Goal: Task Accomplishment & Management: Complete application form

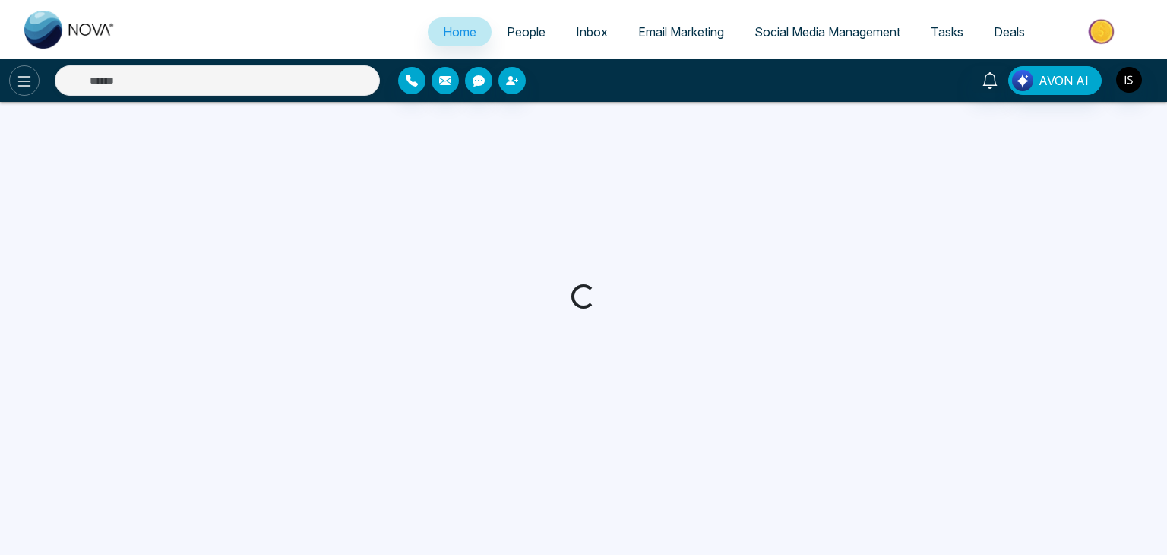
select select "*"
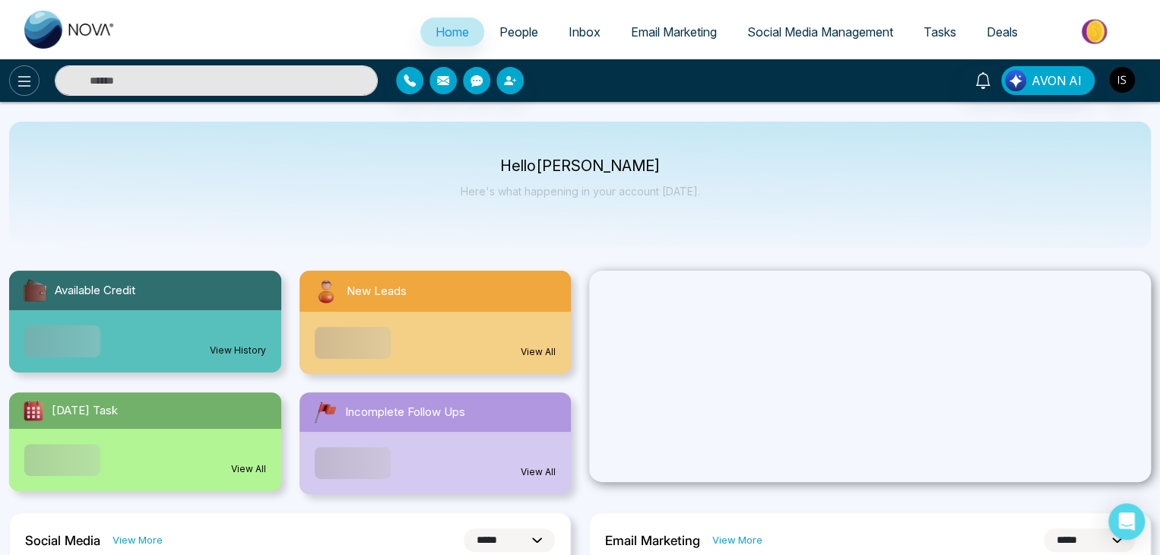
click at [28, 72] on icon at bounding box center [24, 81] width 18 height 18
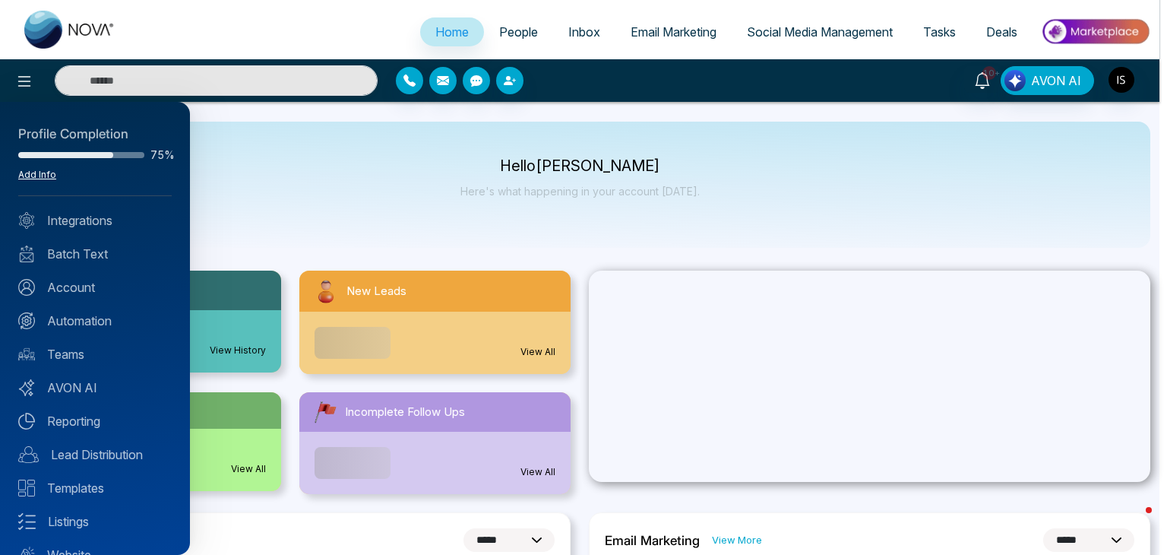
click at [40, 170] on link "Add Info" at bounding box center [37, 174] width 38 height 11
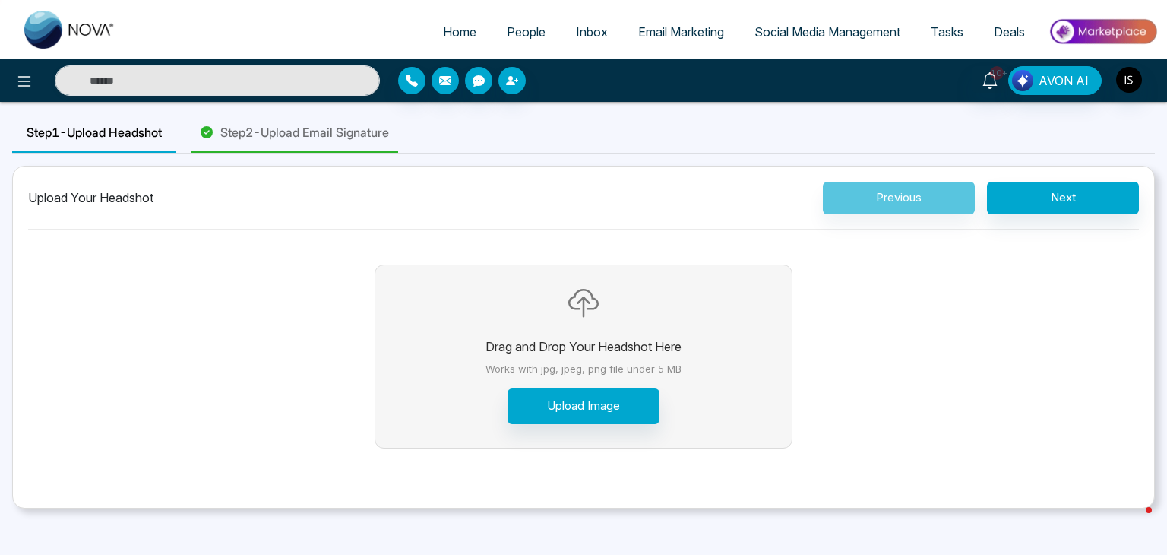
click at [356, 141] on span "Step 2 - Upload Email Signature" at bounding box center [304, 132] width 169 height 18
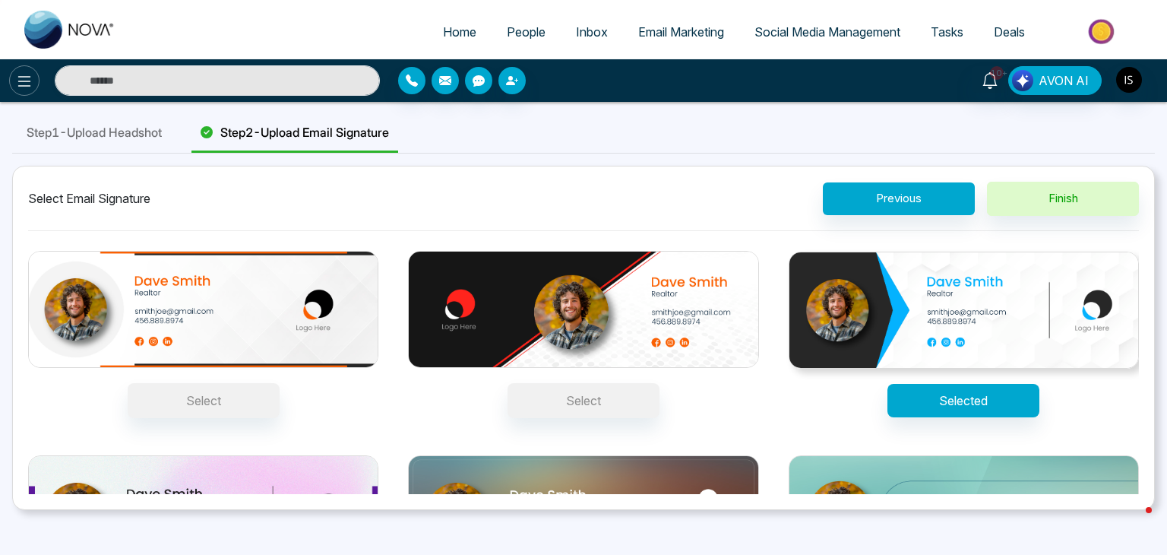
click at [21, 81] on icon at bounding box center [24, 81] width 18 height 18
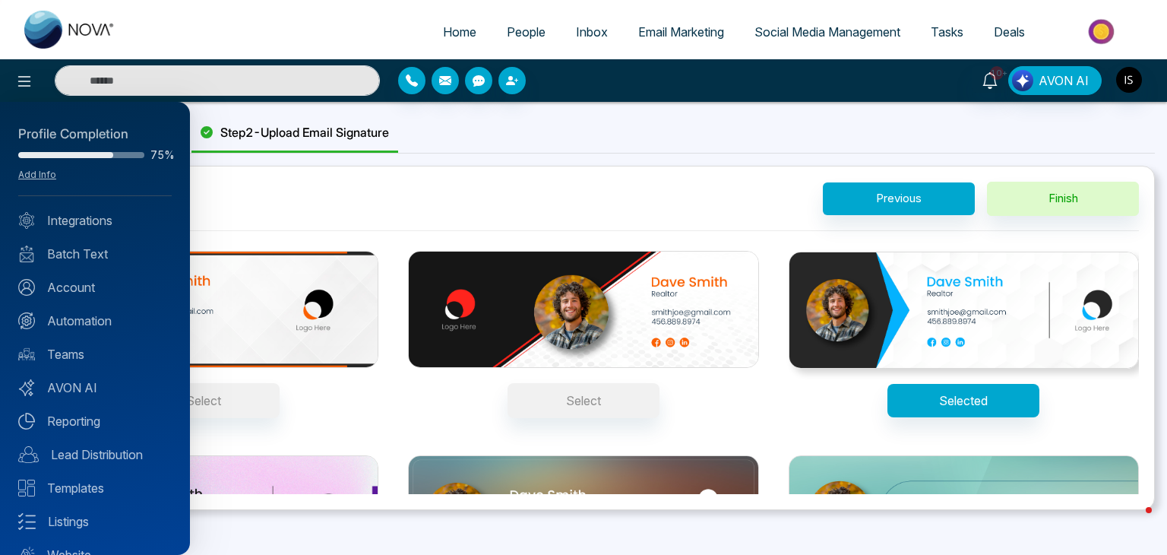
click at [1135, 91] on div at bounding box center [583, 277] width 1167 height 555
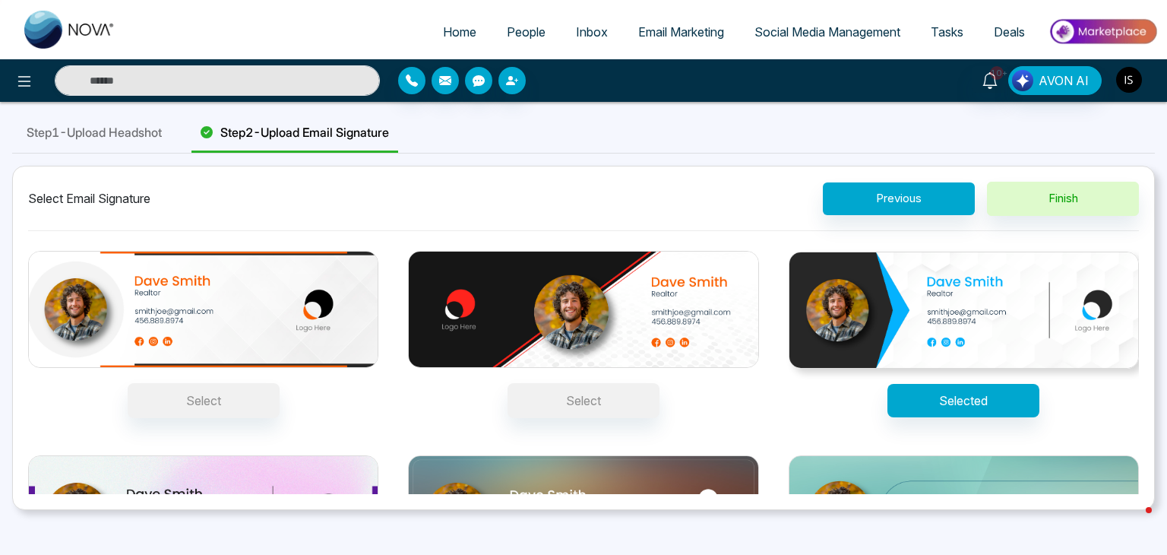
click at [1129, 84] on img "button" at bounding box center [1129, 80] width 26 height 26
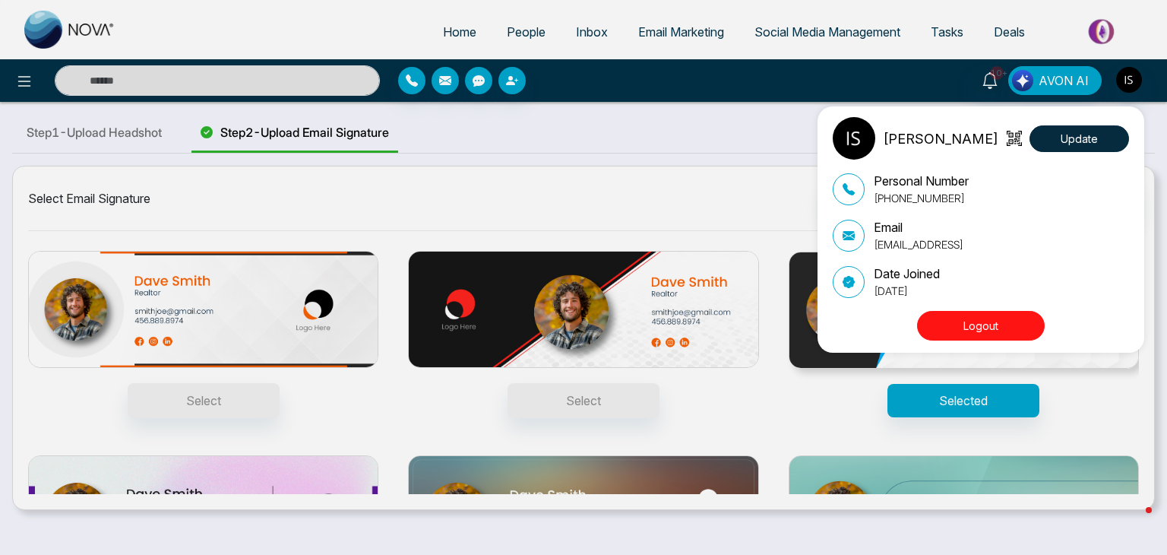
click at [991, 327] on button "Logout" at bounding box center [981, 326] width 128 height 30
